Goal: Transaction & Acquisition: Download file/media

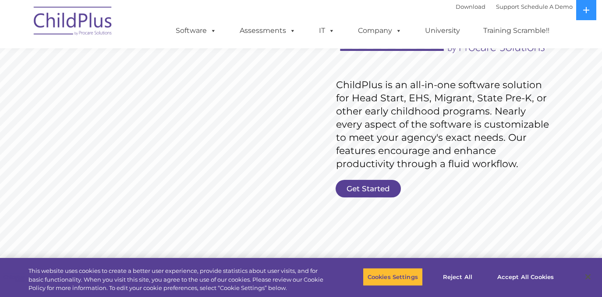
scroll to position [131, 0]
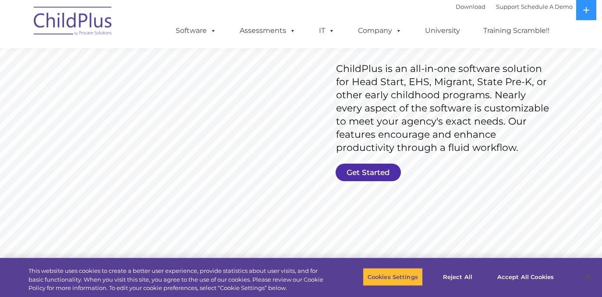
click at [374, 173] on link "Get Started" at bounding box center [368, 172] width 65 height 18
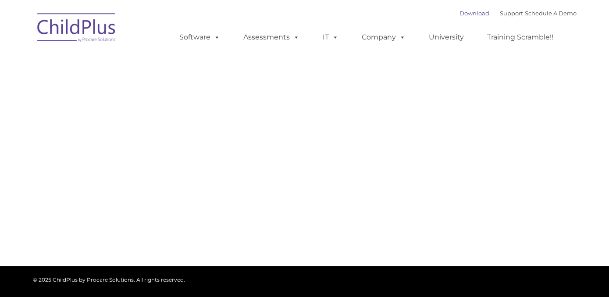
type input ""
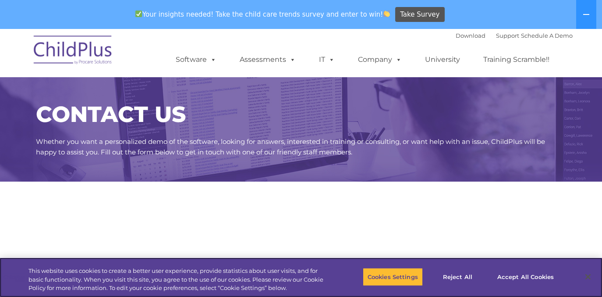
select select "MEDIUM"
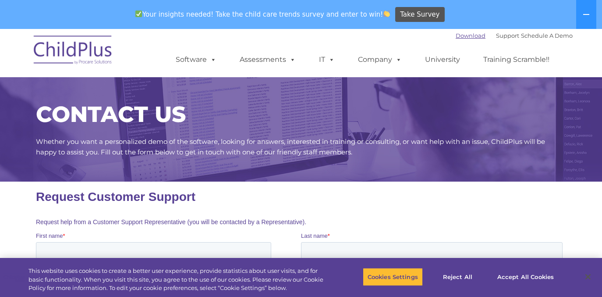
click at [456, 37] on link "Download" at bounding box center [471, 35] width 30 height 7
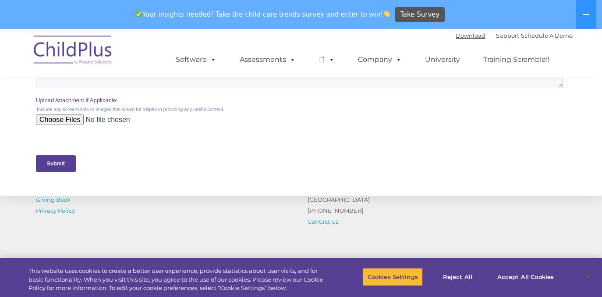
scroll to position [135, 0]
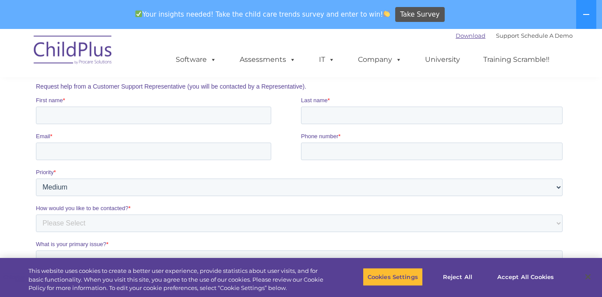
click at [457, 34] on link "Download" at bounding box center [471, 35] width 30 height 7
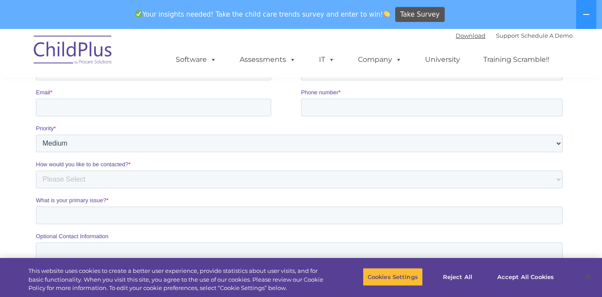
scroll to position [0, 0]
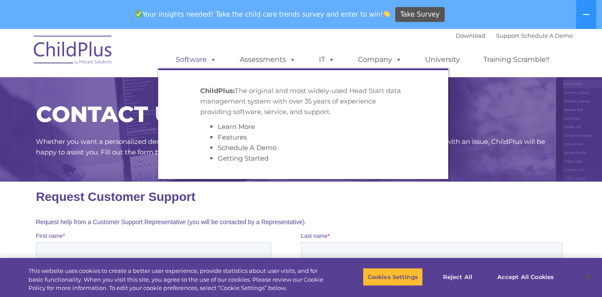
click at [207, 57] on link "Software" at bounding box center [196, 60] width 58 height 18
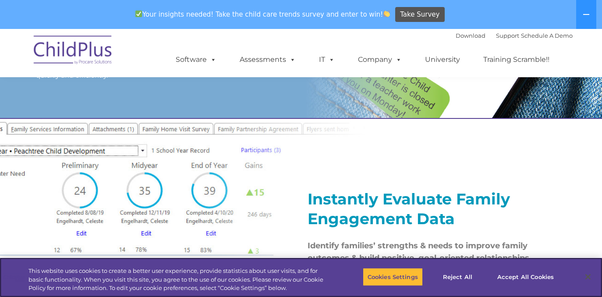
scroll to position [919, 0]
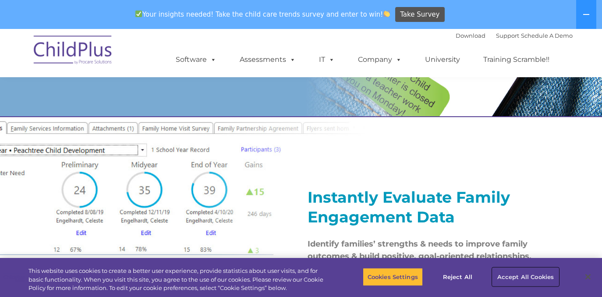
click at [532, 278] on button "Accept All Cookies" at bounding box center [526, 276] width 66 height 18
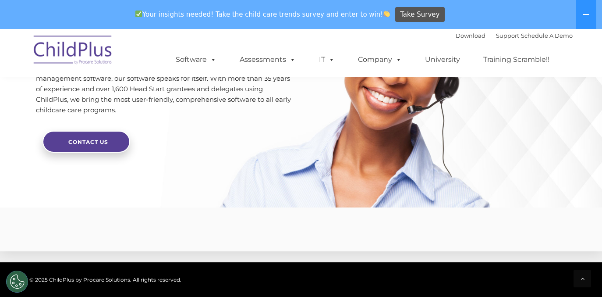
scroll to position [2200, 0]
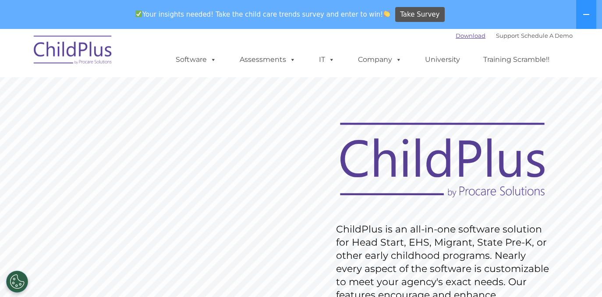
click at [465, 36] on link "Download" at bounding box center [471, 35] width 30 height 7
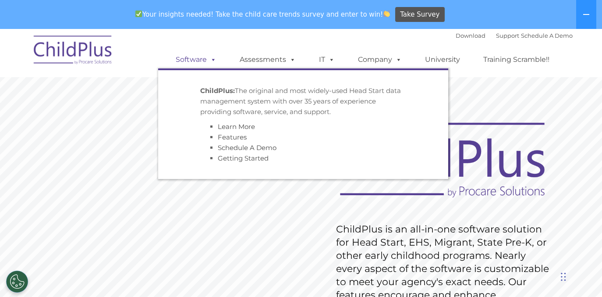
click at [212, 59] on span at bounding box center [212, 59] width 10 height 8
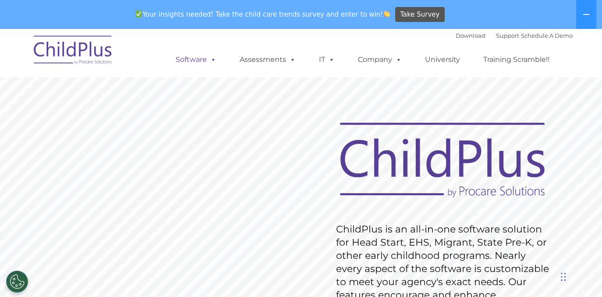
click at [212, 59] on span at bounding box center [212, 59] width 10 height 8
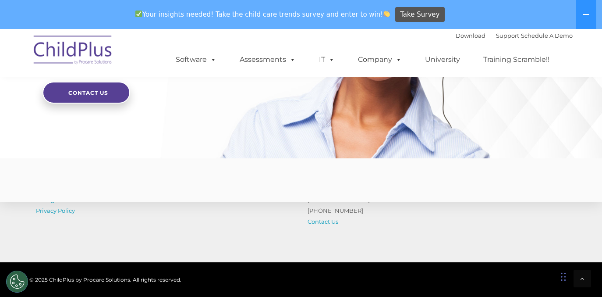
scroll to position [2213, 0]
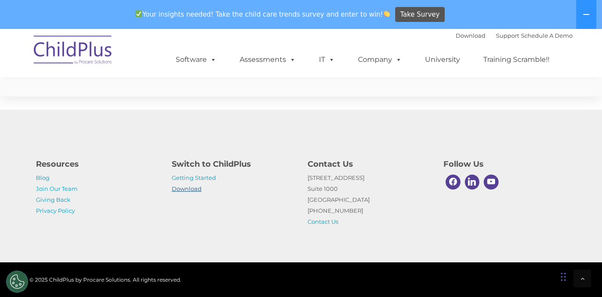
click at [194, 188] on link "Download" at bounding box center [187, 188] width 30 height 7
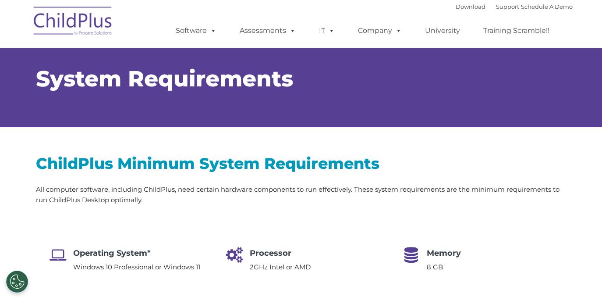
type input ""
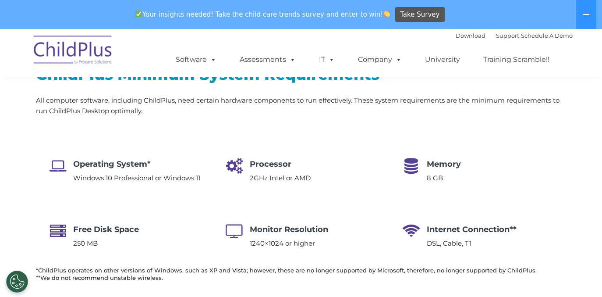
scroll to position [142, 0]
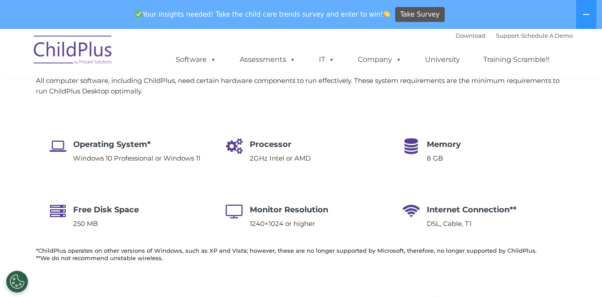
select select "MEDIUM"
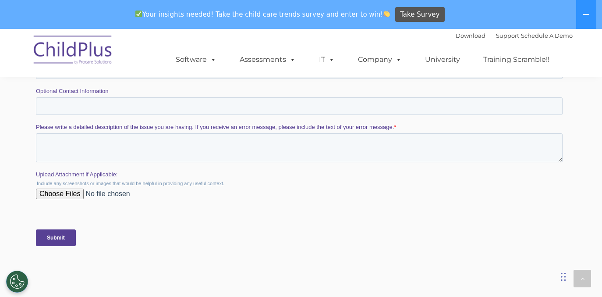
scroll to position [1710, 0]
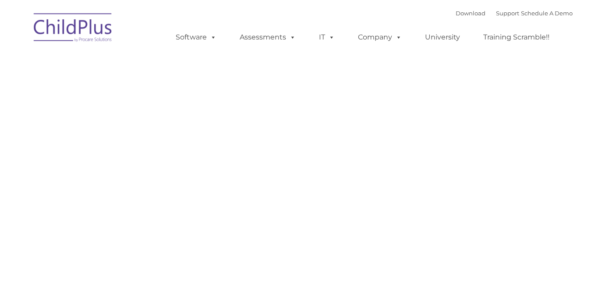
type input ""
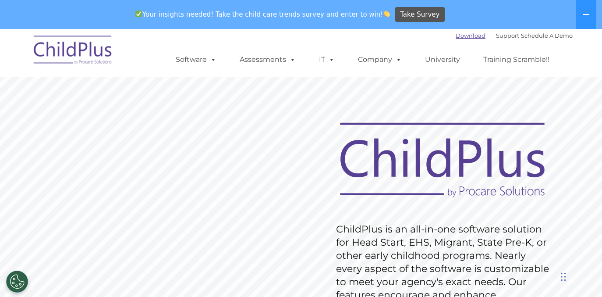
click at [459, 33] on link "Download" at bounding box center [471, 35] width 30 height 7
